Goal: Task Accomplishment & Management: Manage account settings

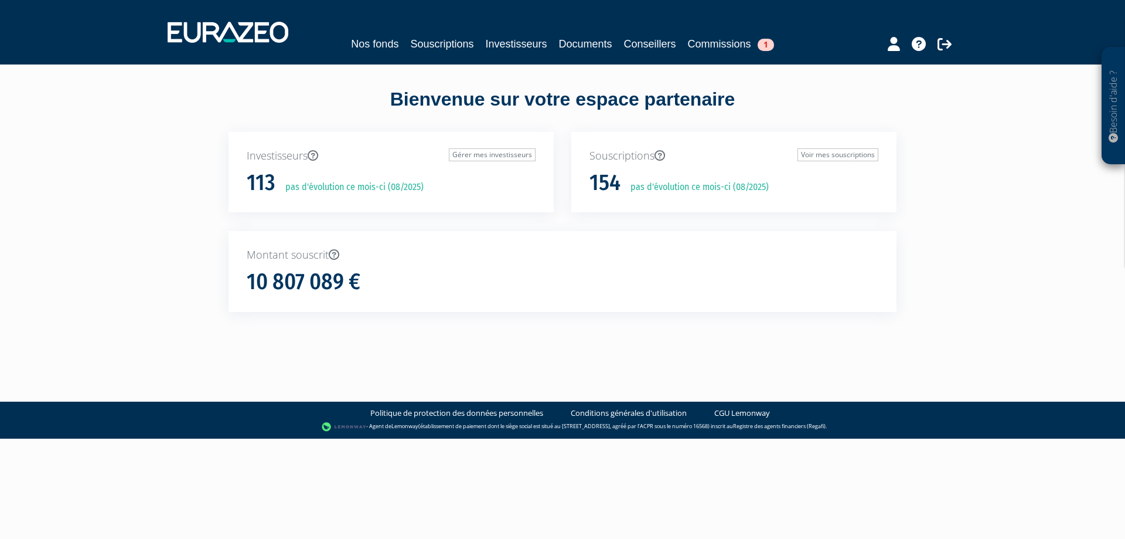
click at [291, 161] on p "Investisseurs Gérer mes investisseurs" at bounding box center [391, 155] width 289 height 15
click at [518, 160] on link "Gérer mes investisseurs" at bounding box center [492, 154] width 87 height 13
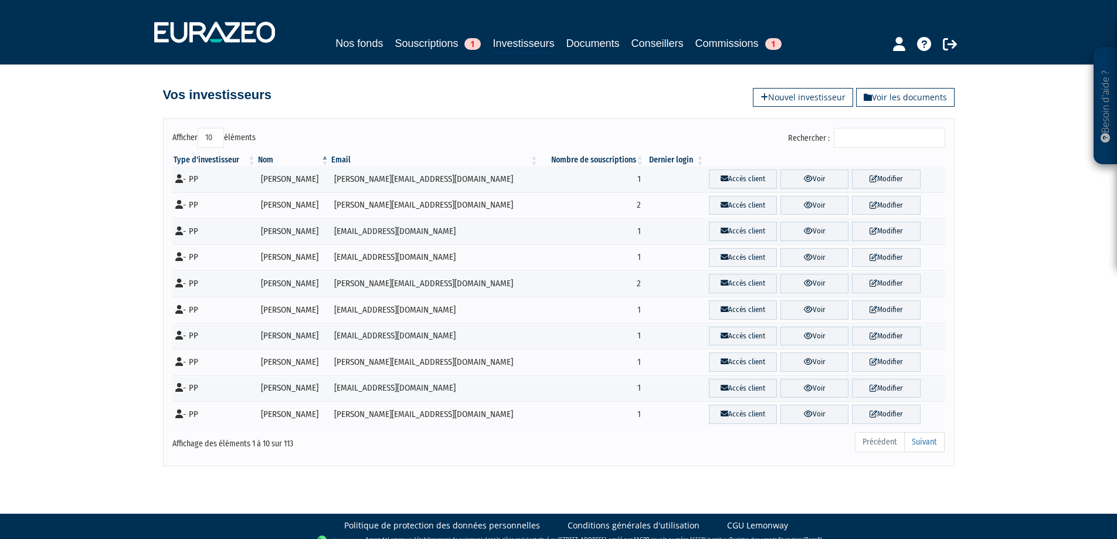
click at [871, 137] on input "Rechercher :" at bounding box center [889, 138] width 111 height 20
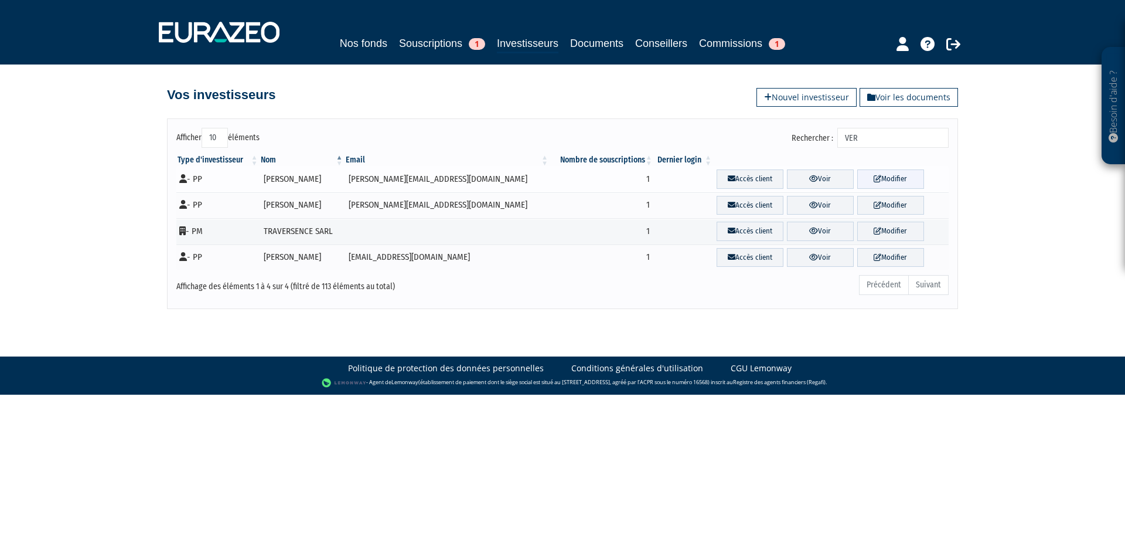
type input "VER"
click at [887, 179] on link "Modifier" at bounding box center [891, 178] width 67 height 19
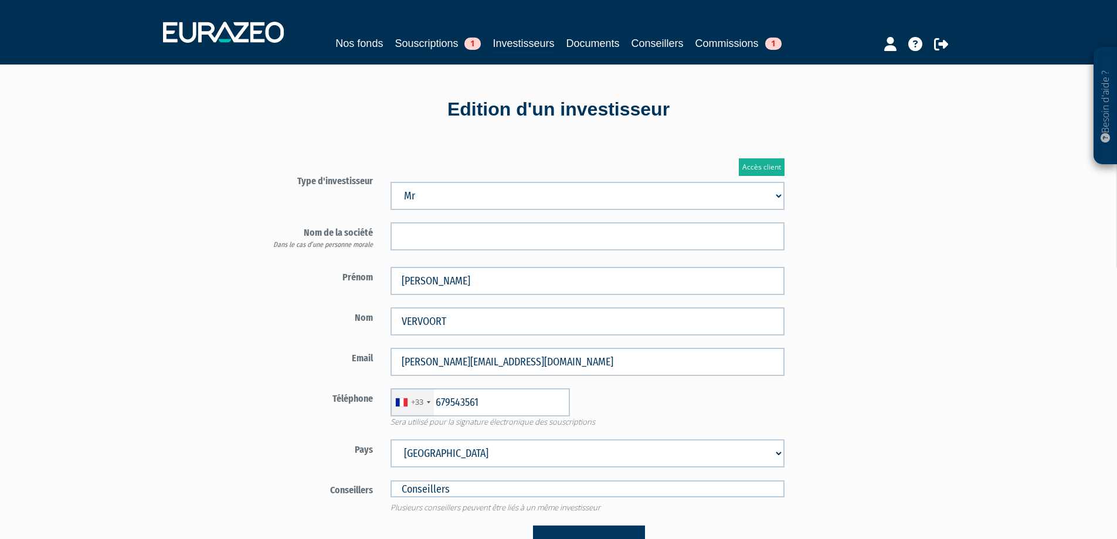
type input "6 79 54 35 61"
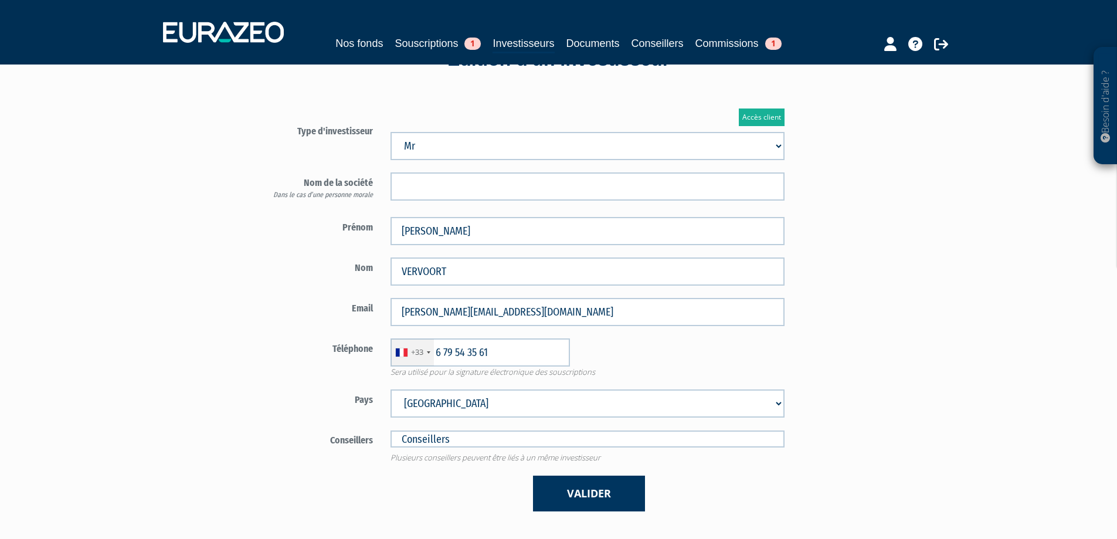
scroll to position [49, 0]
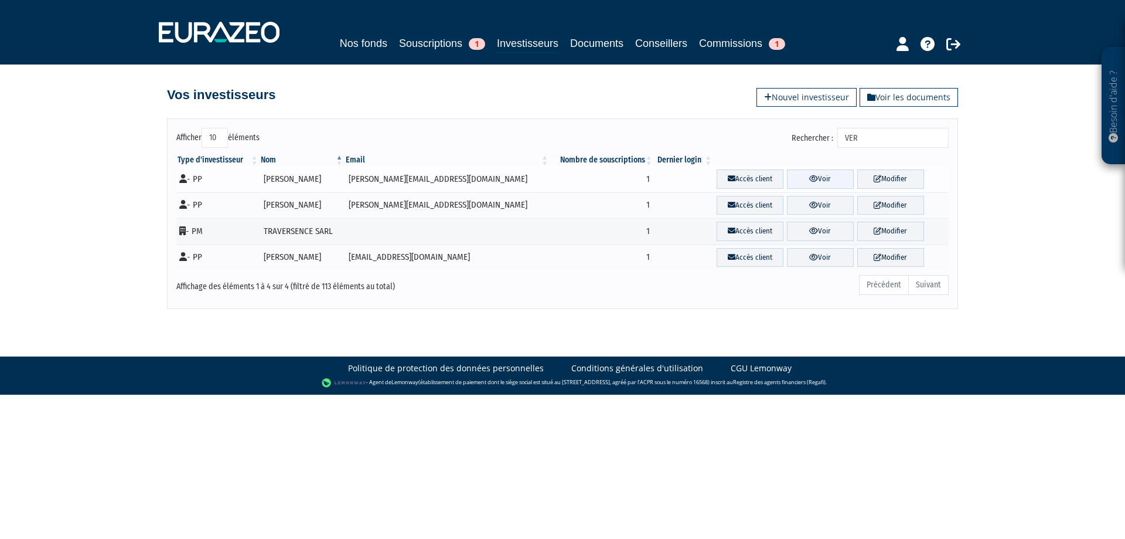
click at [810, 175] on icon at bounding box center [814, 179] width 9 height 8
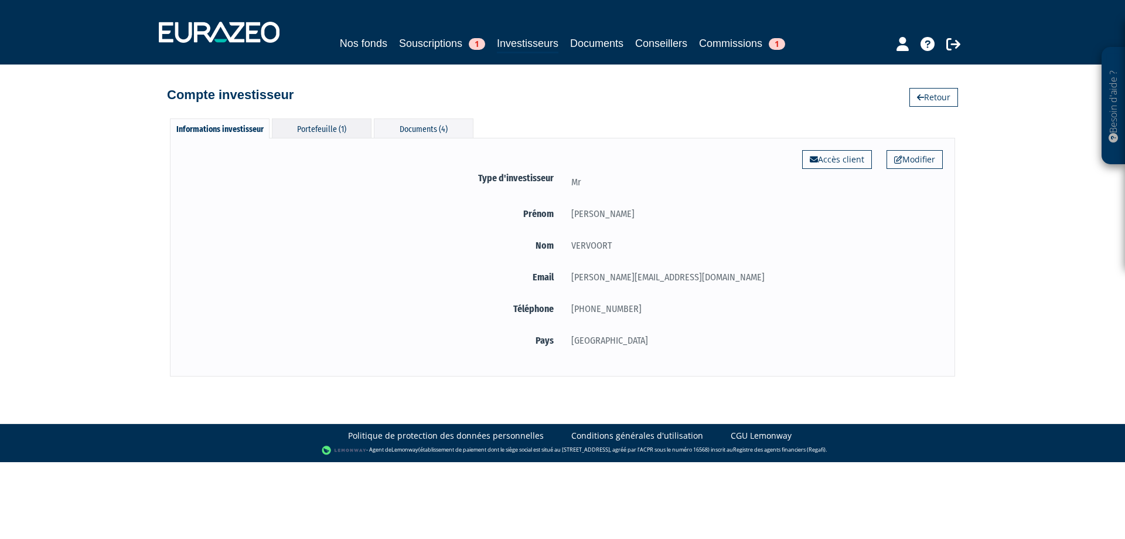
click at [334, 127] on div "Portefeuille (1)" at bounding box center [322, 127] width 100 height 19
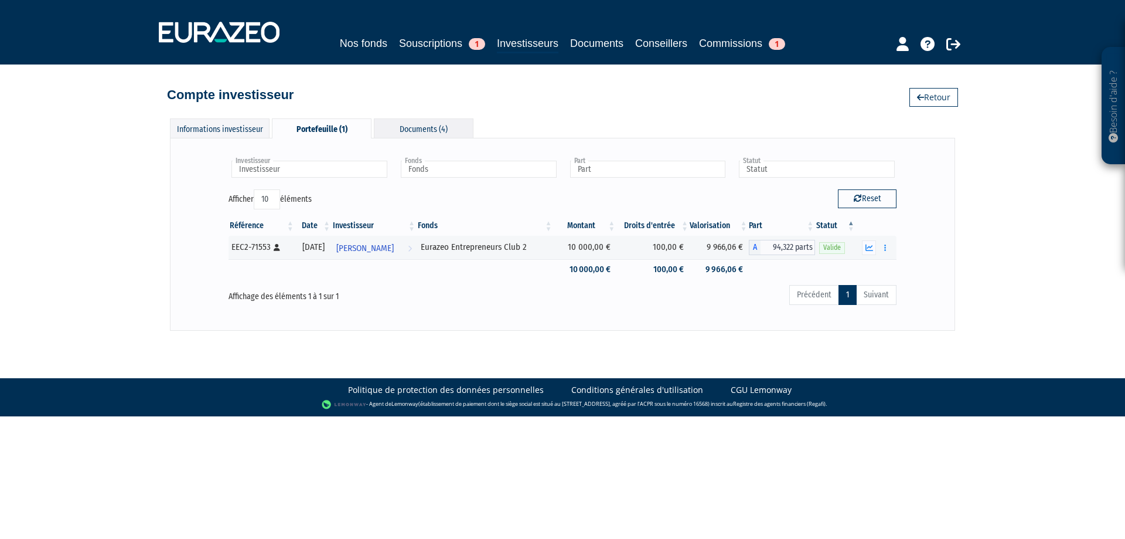
click at [427, 132] on div "Documents (4)" at bounding box center [424, 127] width 100 height 19
